Goal: Information Seeking & Learning: Learn about a topic

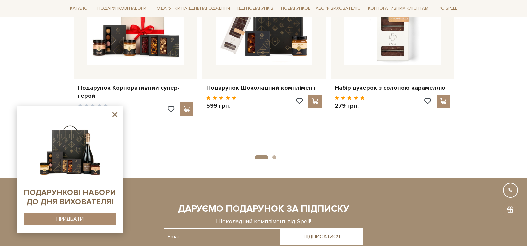
scroll to position [893, 0]
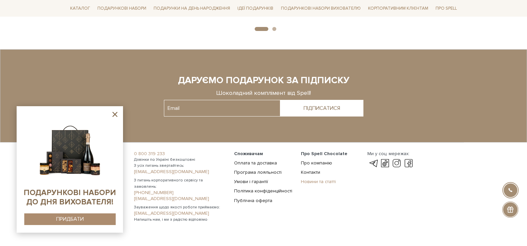
click at [316, 178] on link "Новини та статті" at bounding box center [318, 181] width 35 height 6
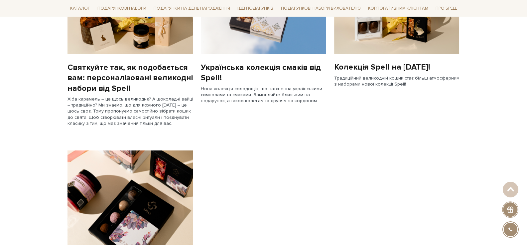
scroll to position [665, 0]
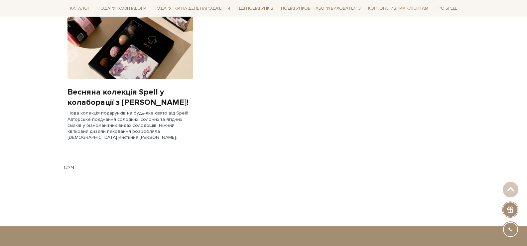
click at [67, 165] on link "2" at bounding box center [66, 167] width 3 height 6
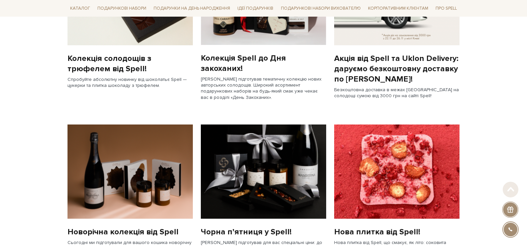
scroll to position [233, 0]
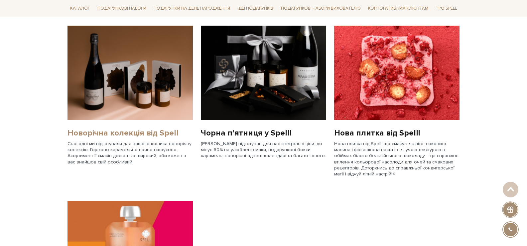
click at [106, 132] on link "Новорічна колекція від Spell" at bounding box center [129, 133] width 125 height 10
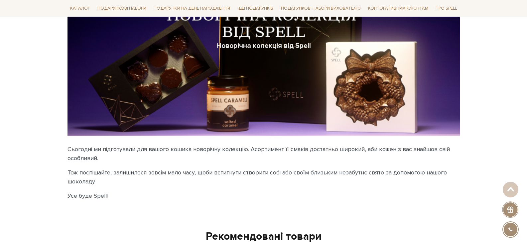
scroll to position [27, 0]
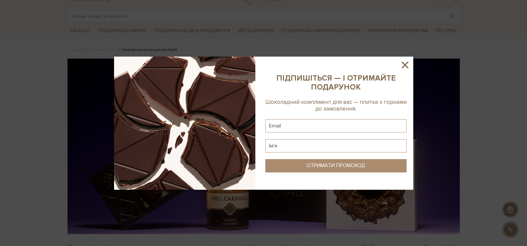
click at [408, 64] on icon at bounding box center [404, 64] width 11 height 11
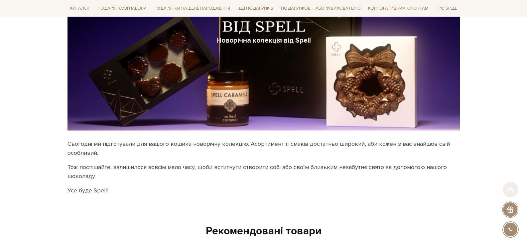
scroll to position [299, 0]
